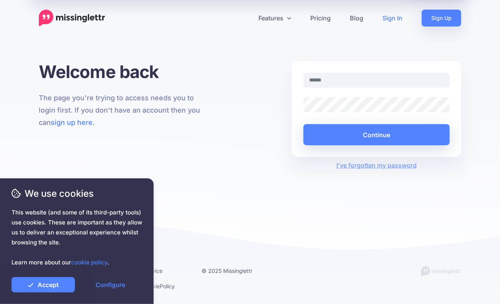
click at [391, 22] on link "Sign In" at bounding box center [392, 18] width 39 height 17
click at [339, 76] on input "text" at bounding box center [376, 80] width 146 height 15
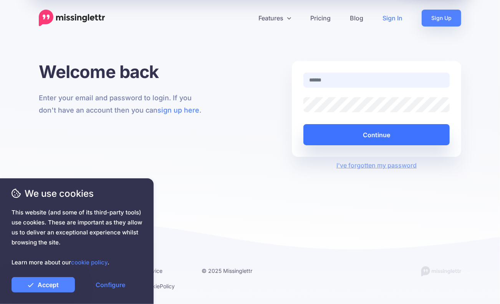
type input "**********"
click at [376, 136] on button "Continue" at bounding box center [376, 134] width 146 height 21
